Goal: Task Accomplishment & Management: Complete application form

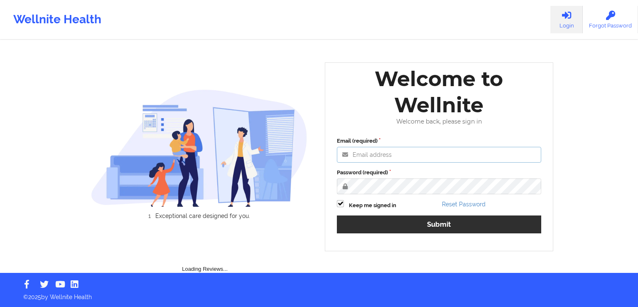
type input "[EMAIL_ADDRESS][DOMAIN_NAME]"
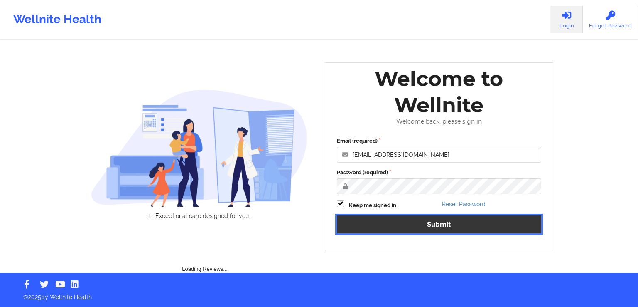
click at [450, 223] on div "Email (required) [EMAIL_ADDRESS][DOMAIN_NAME] Password (required) Keep me signe…" at bounding box center [439, 188] width 216 height 114
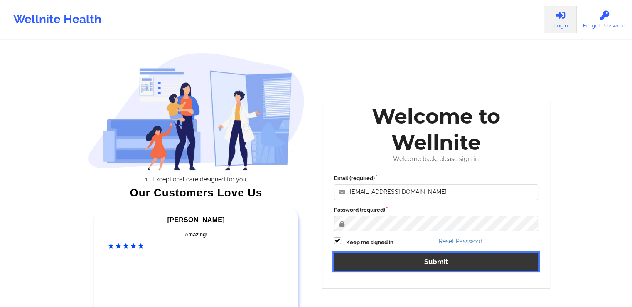
click at [416, 265] on button "Submit" at bounding box center [436, 261] width 204 height 18
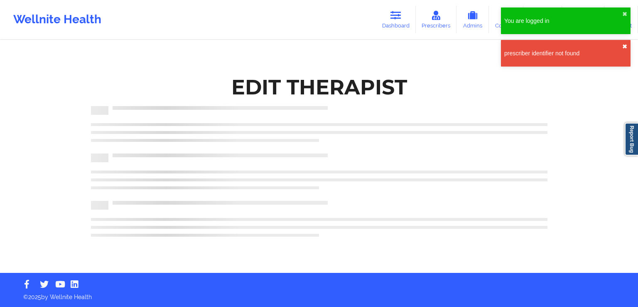
click at [625, 49] on button "✖︎" at bounding box center [625, 46] width 5 height 7
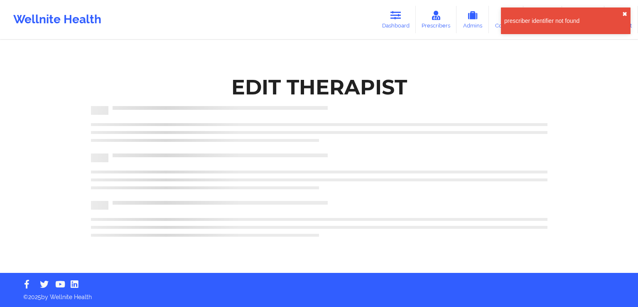
click at [623, 15] on button "✖︎" at bounding box center [625, 14] width 5 height 7
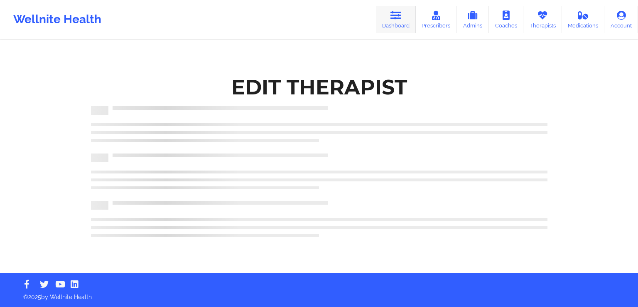
click at [401, 13] on icon at bounding box center [396, 15] width 11 height 9
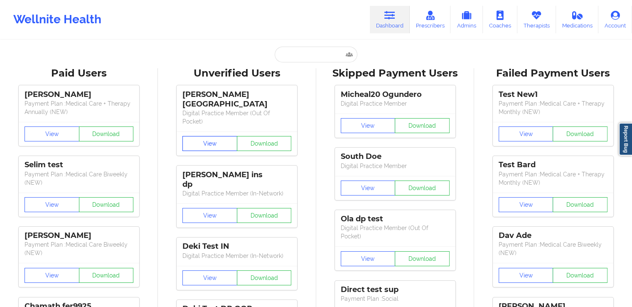
click at [216, 136] on button "View" at bounding box center [209, 143] width 55 height 15
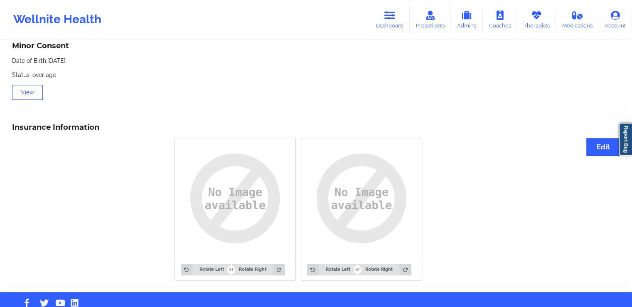
scroll to position [438, 0]
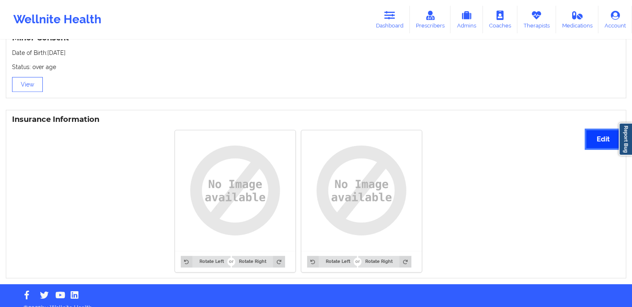
click at [598, 130] on button "Edit" at bounding box center [603, 139] width 34 height 18
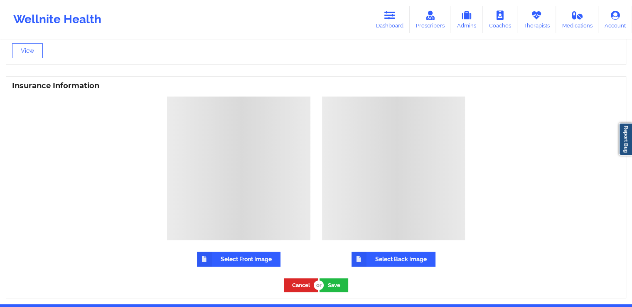
scroll to position [471, 0]
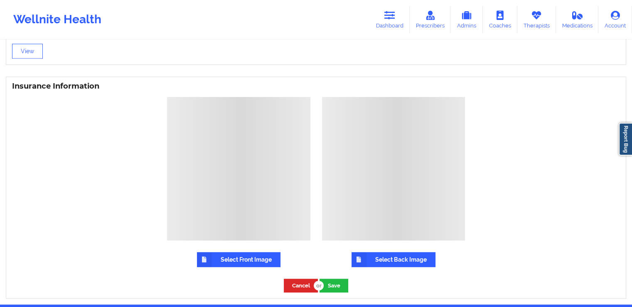
click at [239, 252] on label "Select Front Image" at bounding box center [239, 259] width 84 height 15
click at [0, 0] on input "Select Front Image" at bounding box center [0, 0] width 0 height 0
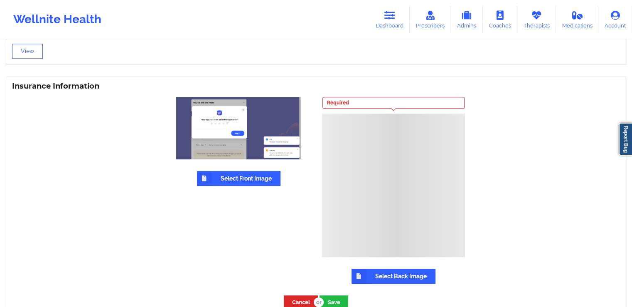
click at [389, 268] on label "Select Back Image" at bounding box center [394, 275] width 84 height 15
click at [0, 0] on input "Select Back Image" at bounding box center [0, 0] width 0 height 0
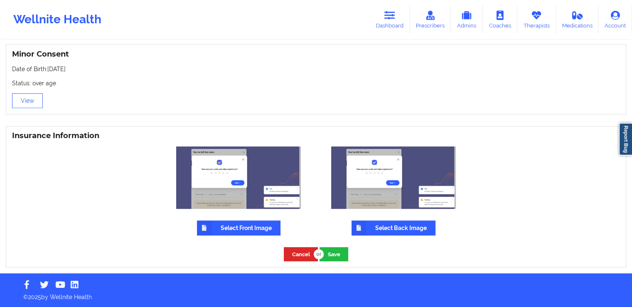
scroll to position [411, 0]
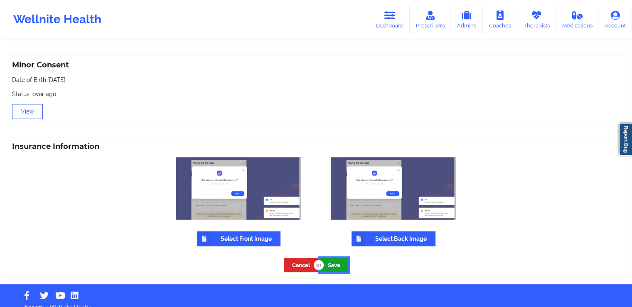
click at [335, 258] on button "Save" at bounding box center [334, 265] width 29 height 14
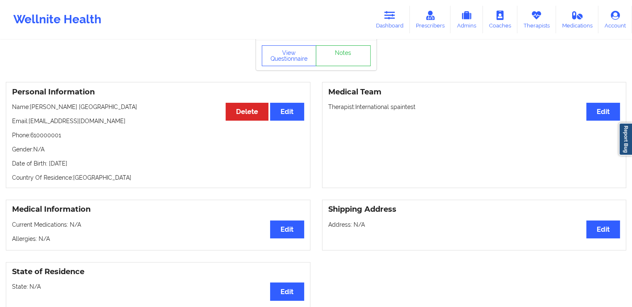
scroll to position [0, 0]
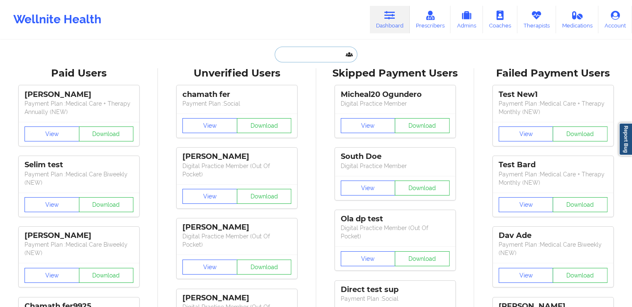
click at [293, 55] on input "text" at bounding box center [316, 55] width 82 height 16
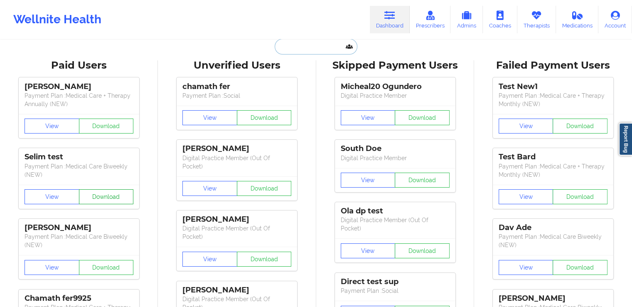
scroll to position [8, 0]
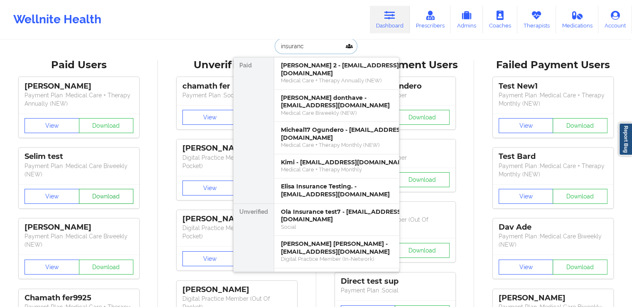
type input "insurance"
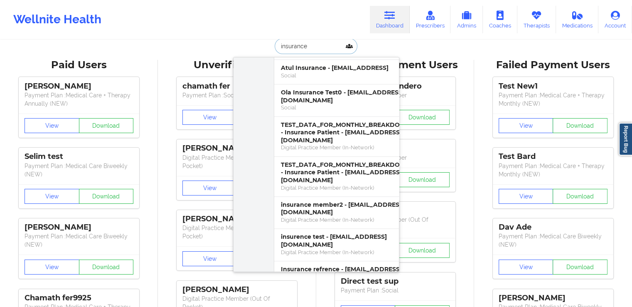
scroll to position [288, 0]
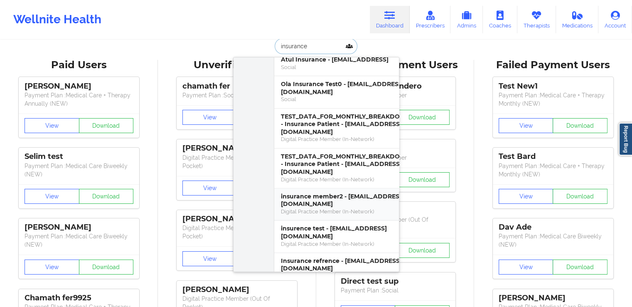
click at [309, 192] on div "insurance member2 - [EMAIL_ADDRESS][DOMAIN_NAME]" at bounding box center [346, 199] width 130 height 15
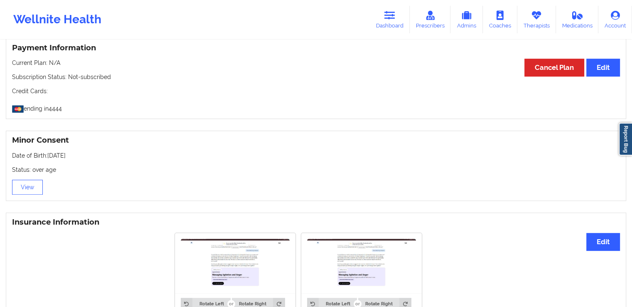
scroll to position [377, 0]
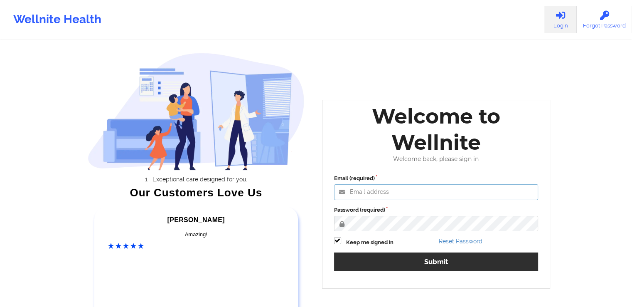
type input "[EMAIL_ADDRESS][DOMAIN_NAME]"
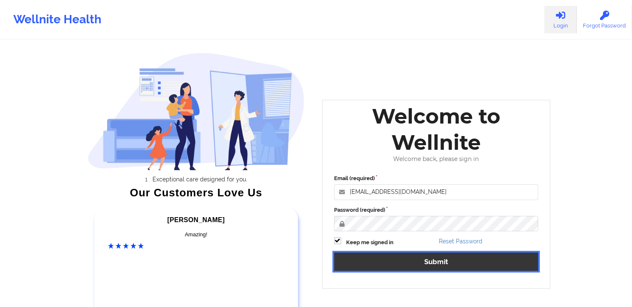
click at [401, 261] on button "Submit" at bounding box center [436, 261] width 204 height 18
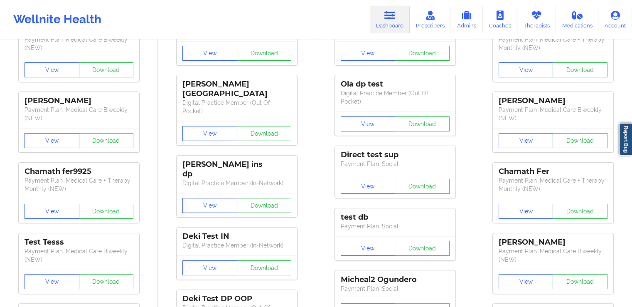
scroll to position [135, 0]
click at [212, 197] on button "View" at bounding box center [209, 204] width 55 height 15
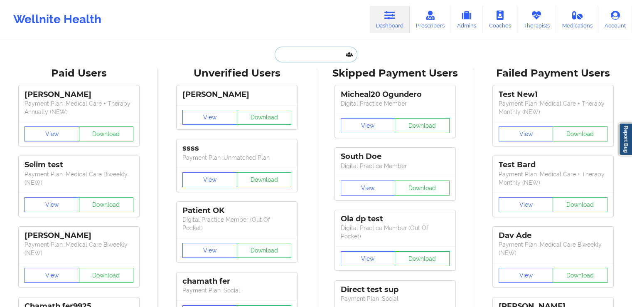
click at [317, 54] on input "text" at bounding box center [316, 55] width 82 height 16
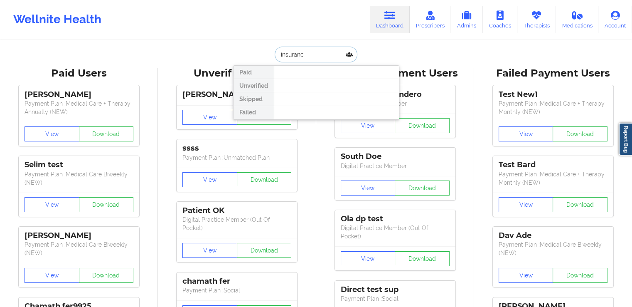
type input "insurance"
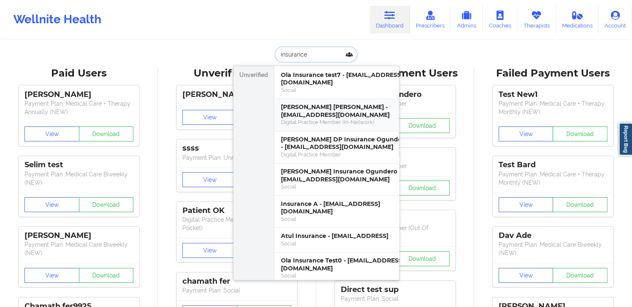
scroll to position [123, 0]
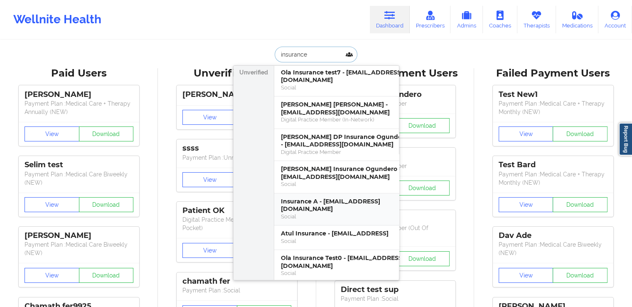
click at [324, 197] on div "Insurance A - [EMAIL_ADDRESS][DOMAIN_NAME]" at bounding box center [346, 204] width 130 height 15
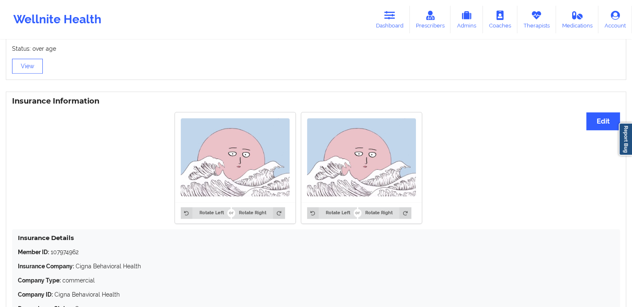
scroll to position [500, 0]
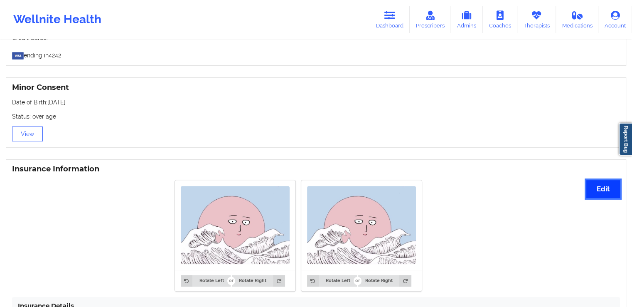
click at [605, 194] on button "Edit" at bounding box center [603, 189] width 34 height 18
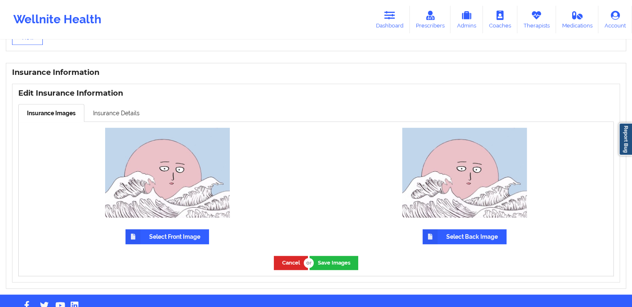
scroll to position [619, 0]
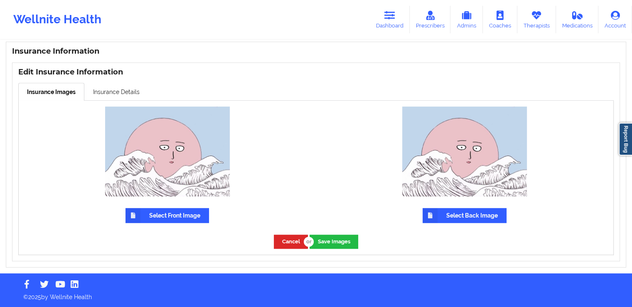
click at [193, 214] on label "Select Front Image" at bounding box center [167, 215] width 84 height 15
click at [0, 0] on input "Select Front Image" at bounding box center [0, 0] width 0 height 0
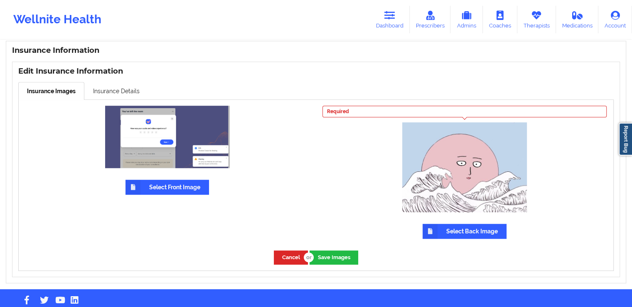
click at [457, 229] on label "Select Back Image" at bounding box center [465, 231] width 84 height 15
click at [0, 0] on input "Select Back Image" at bounding box center [0, 0] width 0 height 0
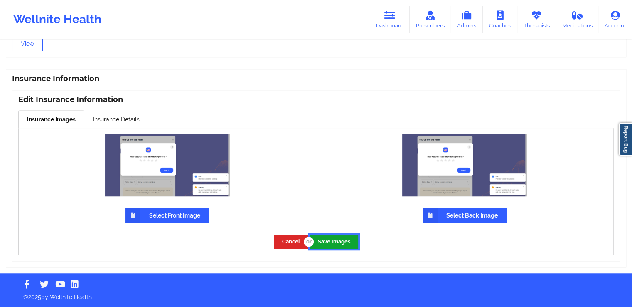
click at [330, 243] on button "Save Images" at bounding box center [334, 241] width 49 height 14
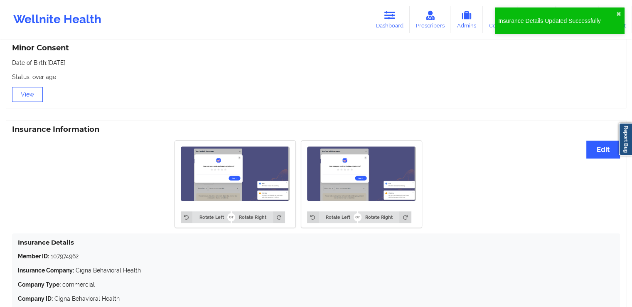
scroll to position [603, 0]
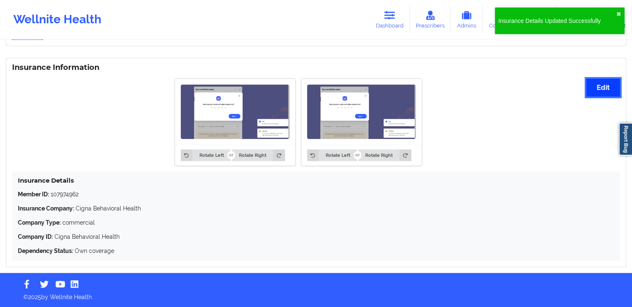
click at [601, 86] on button "Edit" at bounding box center [603, 88] width 34 height 18
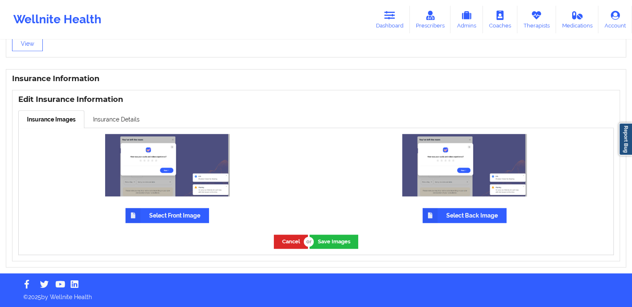
drag, startPoint x: 121, startPoint y: 111, endPoint x: 121, endPoint y: 121, distance: 10.0
click at [121, 121] on link "Insurance Details" at bounding box center [116, 118] width 64 height 17
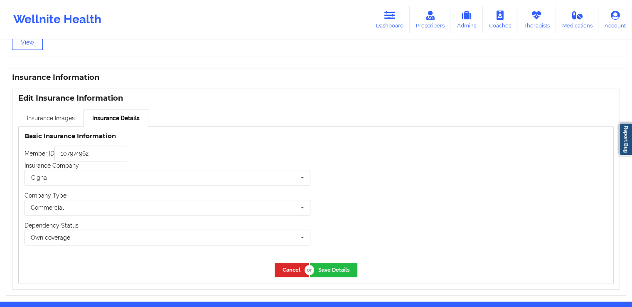
scroll to position [603, 0]
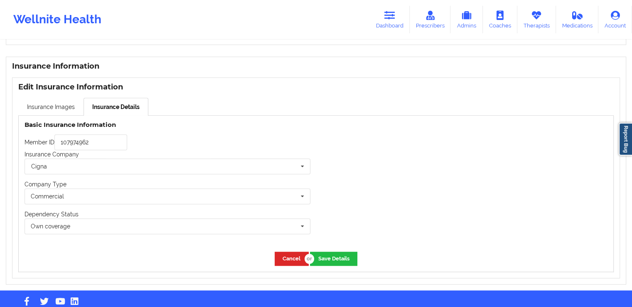
click at [121, 121] on div "Basic Insurance Information Member ID 107974962 Insurance Company Cigna Blue Cr…" at bounding box center [168, 181] width 298 height 130
click at [264, 170] on input "text" at bounding box center [167, 166] width 285 height 15
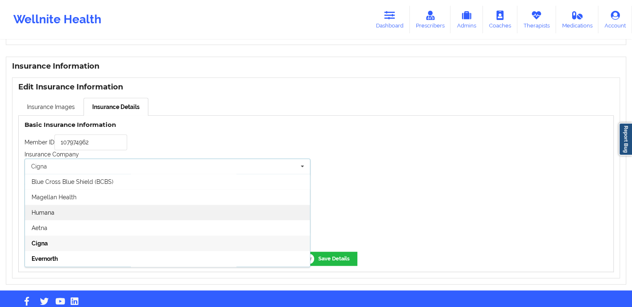
click at [265, 218] on div "Humana" at bounding box center [167, 211] width 285 height 15
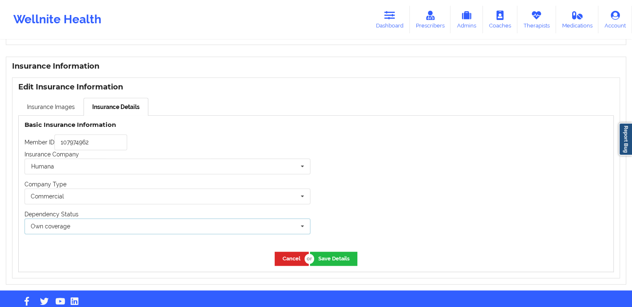
click at [301, 228] on icon at bounding box center [302, 226] width 12 height 15
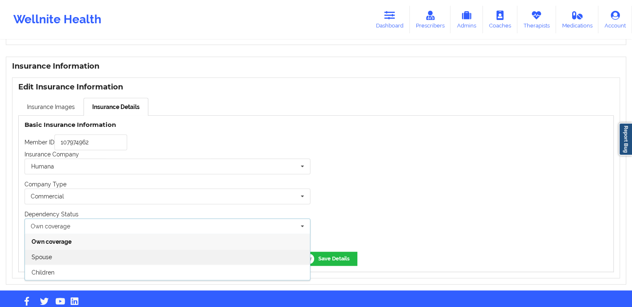
click at [248, 251] on div "Spouse" at bounding box center [167, 256] width 285 height 15
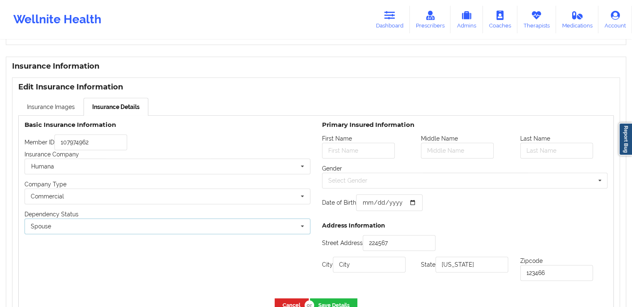
scroll to position [637, 0]
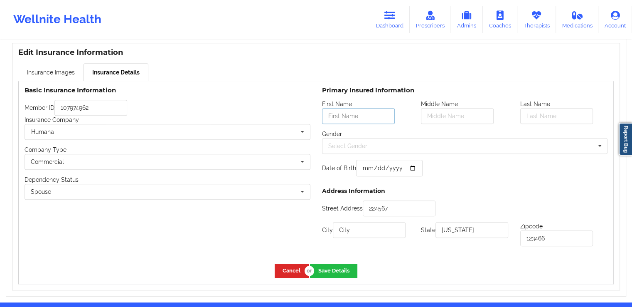
click at [381, 121] on input "text" at bounding box center [358, 116] width 73 height 16
type input "test"
click at [369, 148] on div "Select Gender Male Female Other" at bounding box center [465, 146] width 286 height 16
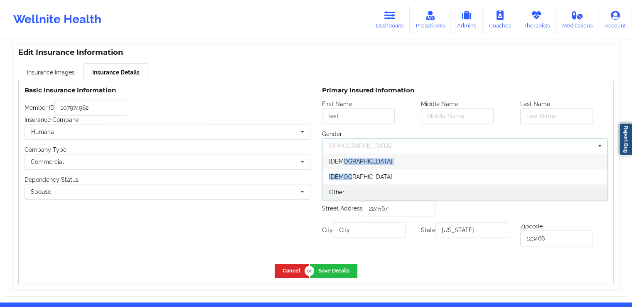
drag, startPoint x: 366, startPoint y: 158, endPoint x: 434, endPoint y: 189, distance: 74.8
click at [434, 189] on div "Male Female Other" at bounding box center [465, 176] width 286 height 47
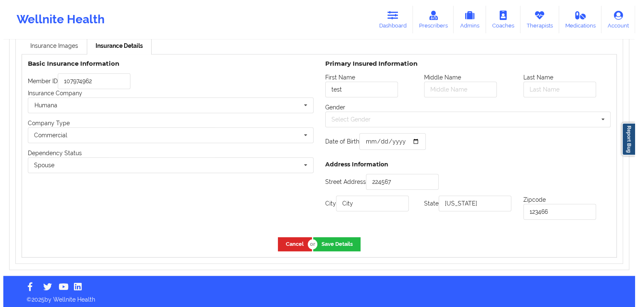
scroll to position [667, 0]
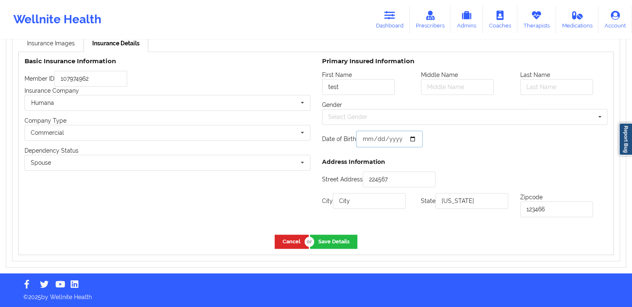
click at [409, 138] on input "date" at bounding box center [389, 138] width 66 height 17
type input "1983-06-07"
click at [336, 240] on button "Save Details" at bounding box center [333, 241] width 47 height 14
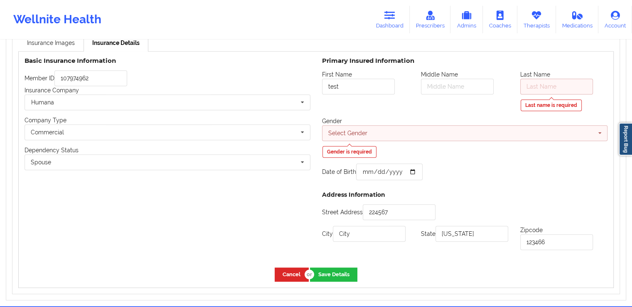
click at [433, 136] on div "Select Gender Male Female Other" at bounding box center [465, 133] width 286 height 16
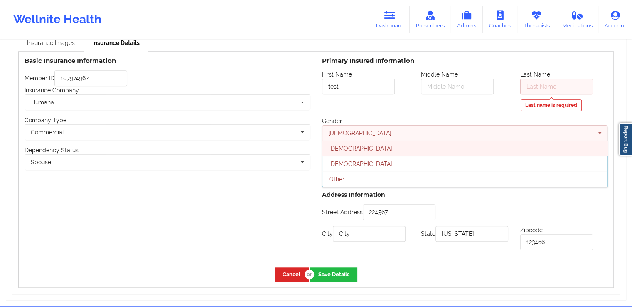
click at [347, 147] on div "Male" at bounding box center [464, 147] width 285 height 15
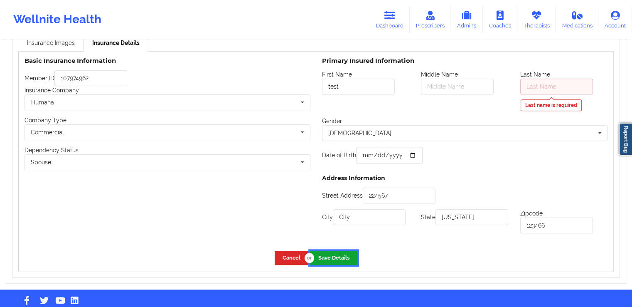
click at [340, 258] on button "Save Details" at bounding box center [333, 258] width 47 height 14
click at [542, 91] on input "text" at bounding box center [556, 87] width 73 height 16
type input "test2"
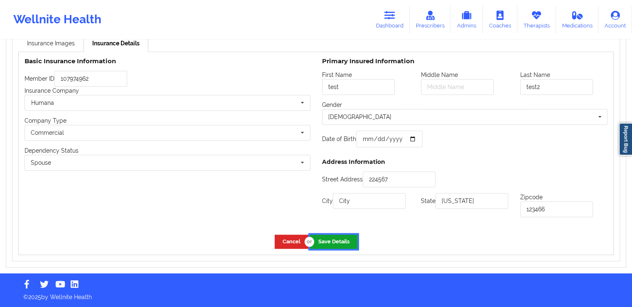
click at [327, 244] on button "Save Details" at bounding box center [333, 241] width 47 height 14
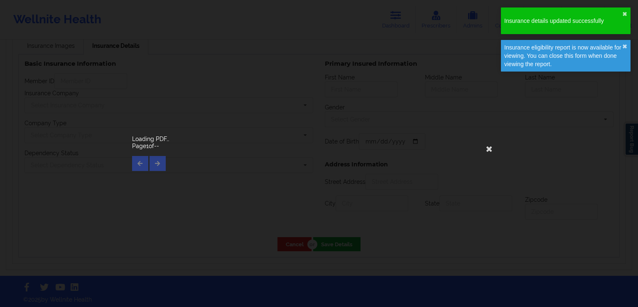
type input "107974962"
type input "test"
type input "test2"
type input "1983-06-07"
type input "224567"
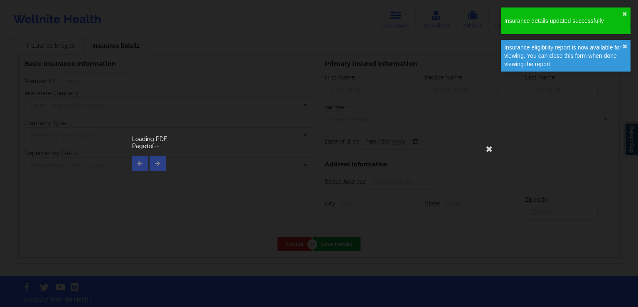
type input "City"
type input "Colorado"
type input "123466"
